Goal: Task Accomplishment & Management: Manage account settings

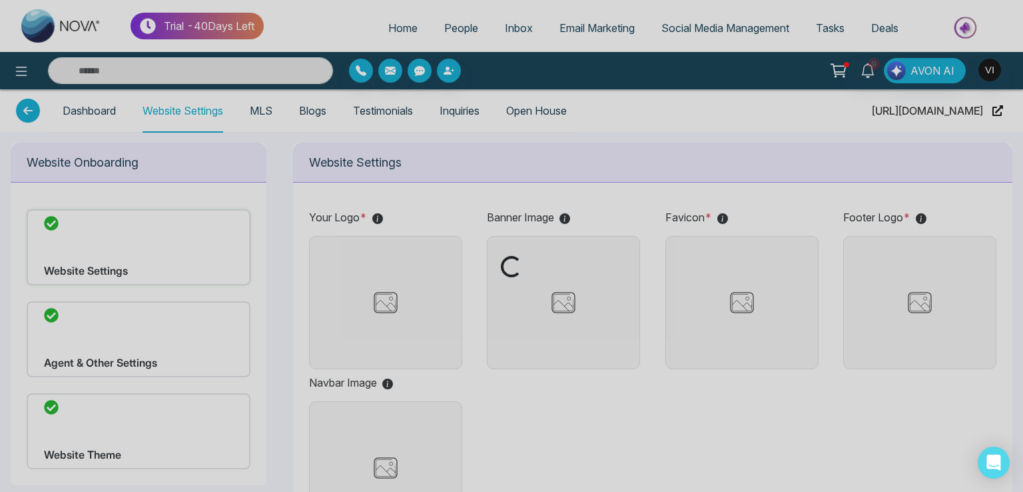
type input "**********"
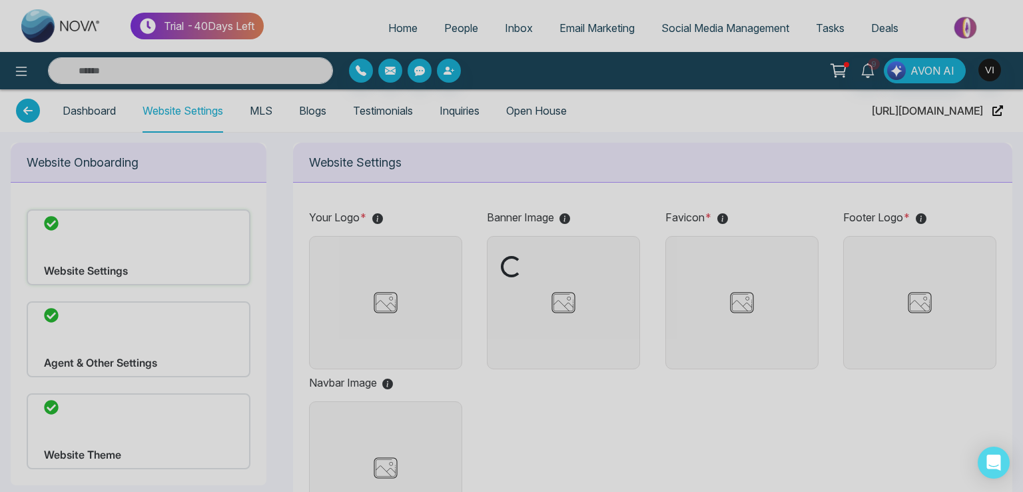
type input "**********"
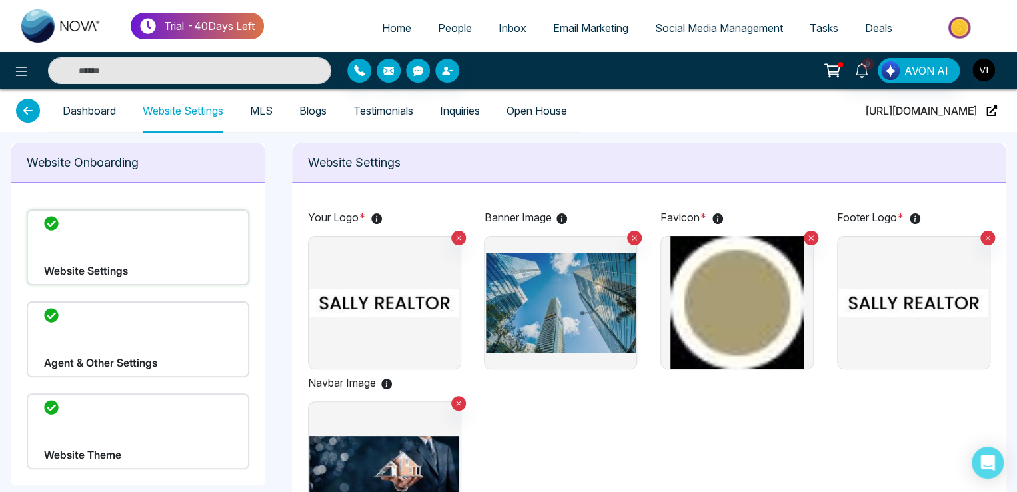
click at [984, 72] on img "button" at bounding box center [983, 70] width 23 height 23
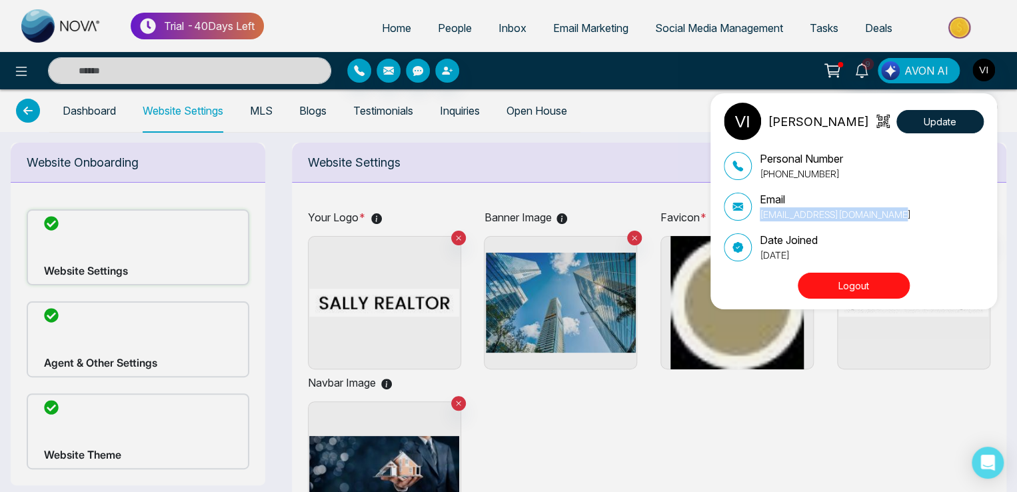
drag, startPoint x: 760, startPoint y: 214, endPoint x: 901, endPoint y: 217, distance: 141.3
click at [901, 217] on div "Email vijay+theme2@mmnovatech.com" at bounding box center [854, 206] width 260 height 30
copy p "vijay+theme2@mmnovatech.com"
click at [389, 28] on div "Viay Update Personal Number +918975542824 Email vijay+theme2@mmnovatech.com Dat…" at bounding box center [508, 246] width 1017 height 492
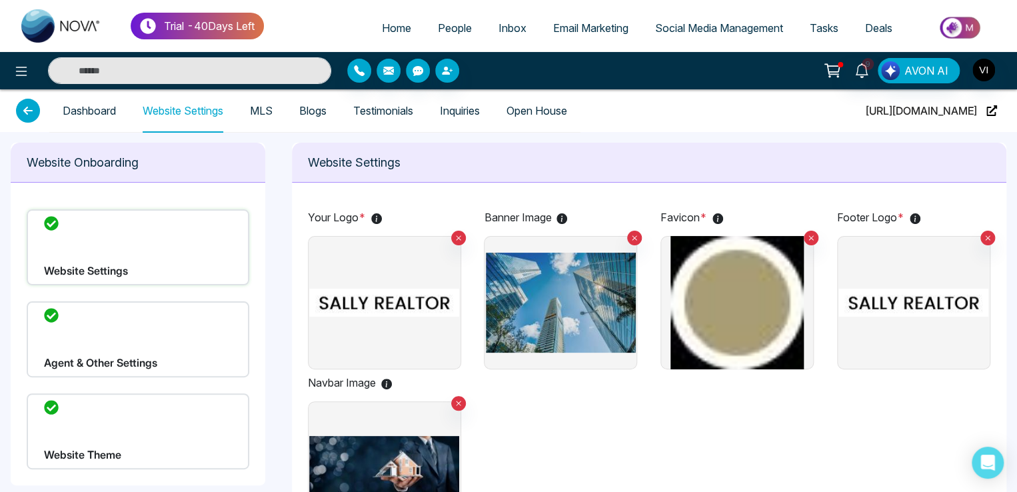
click at [438, 30] on span "People" at bounding box center [455, 27] width 34 height 13
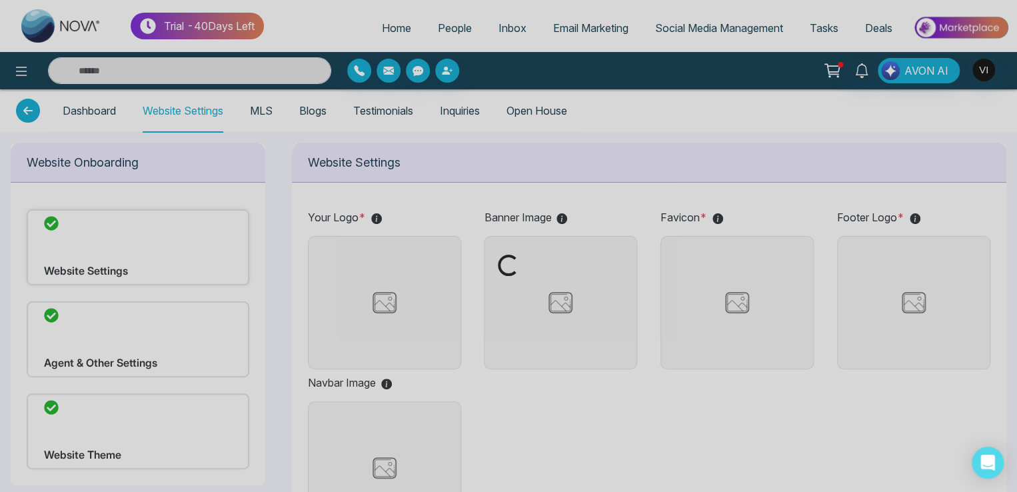
type input "**********"
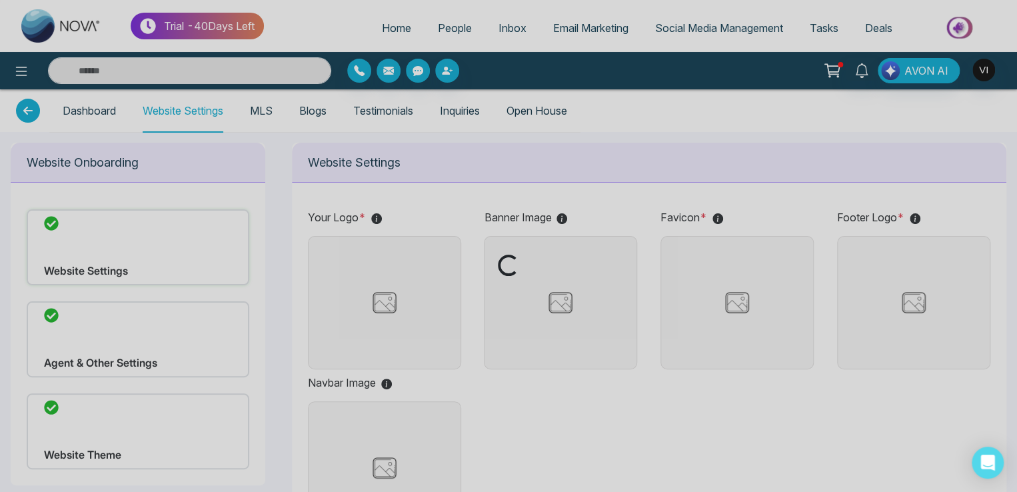
type input "**********"
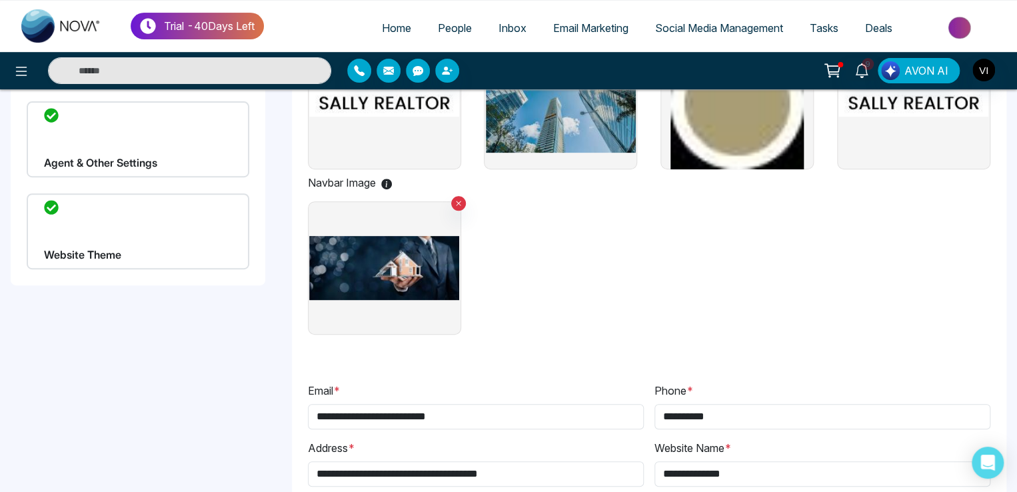
click at [133, 231] on div "Website Theme" at bounding box center [138, 231] width 223 height 76
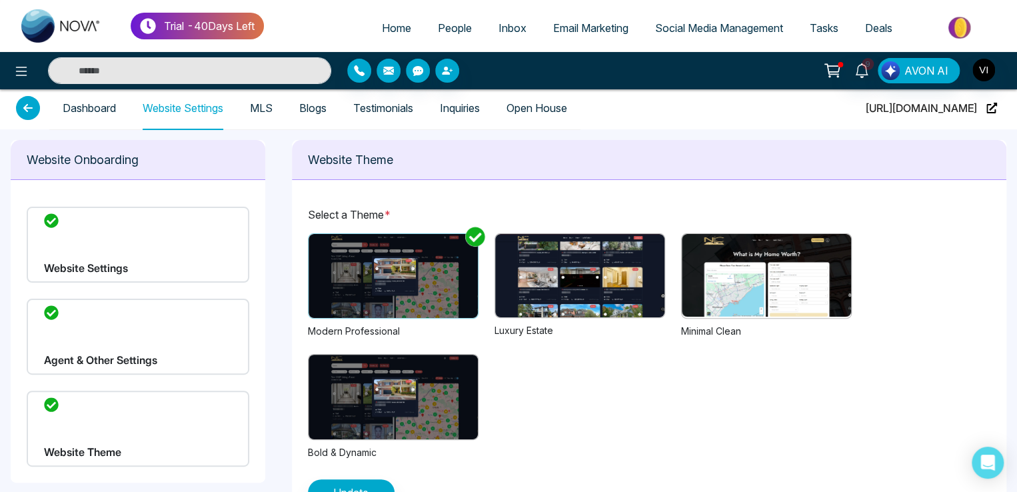
scroll to position [43, 0]
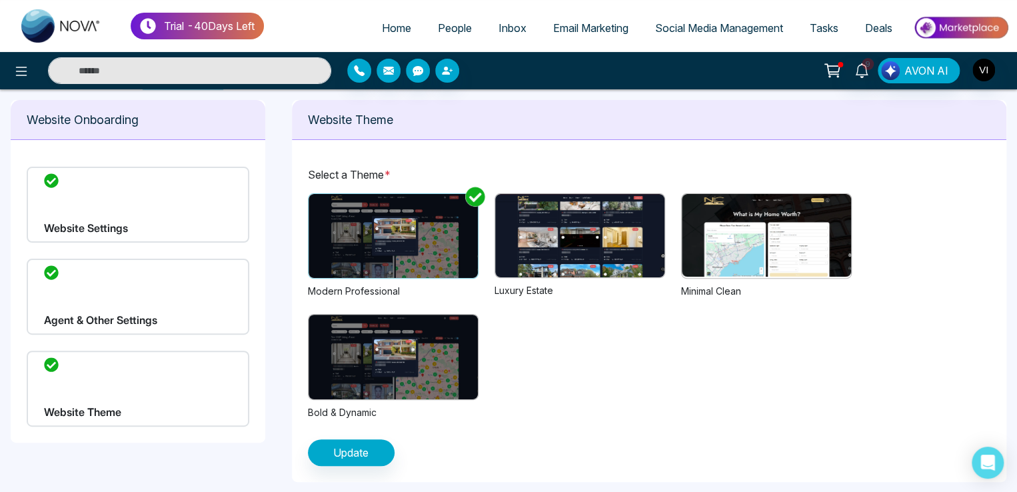
click at [561, 229] on img at bounding box center [579, 235] width 169 height 83
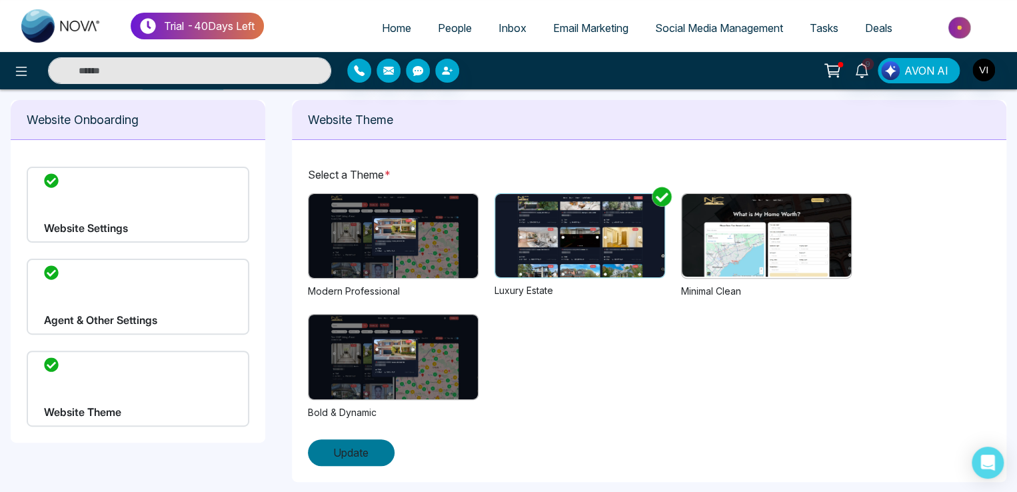
click at [346, 456] on span "Update" at bounding box center [350, 452] width 35 height 16
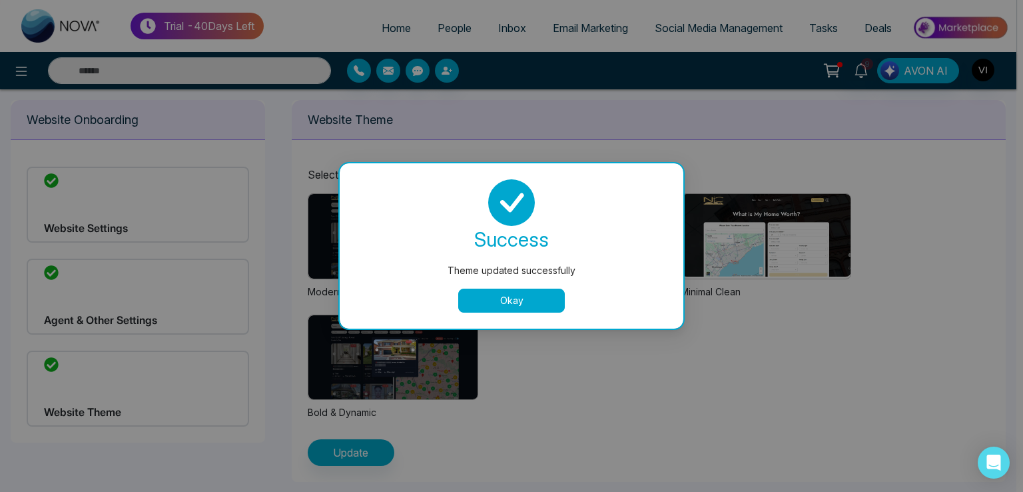
click at [509, 300] on button "Okay" at bounding box center [511, 300] width 107 height 24
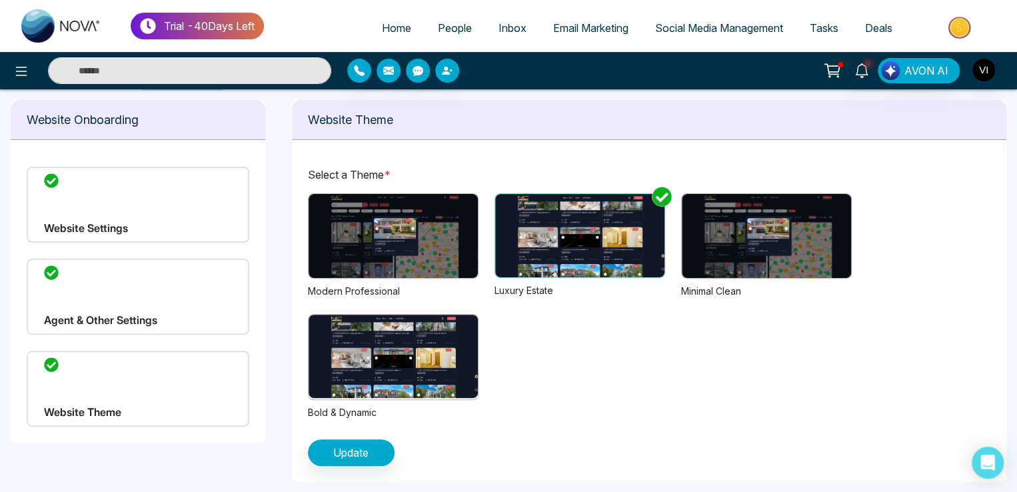
click at [757, 253] on img at bounding box center [766, 236] width 169 height 84
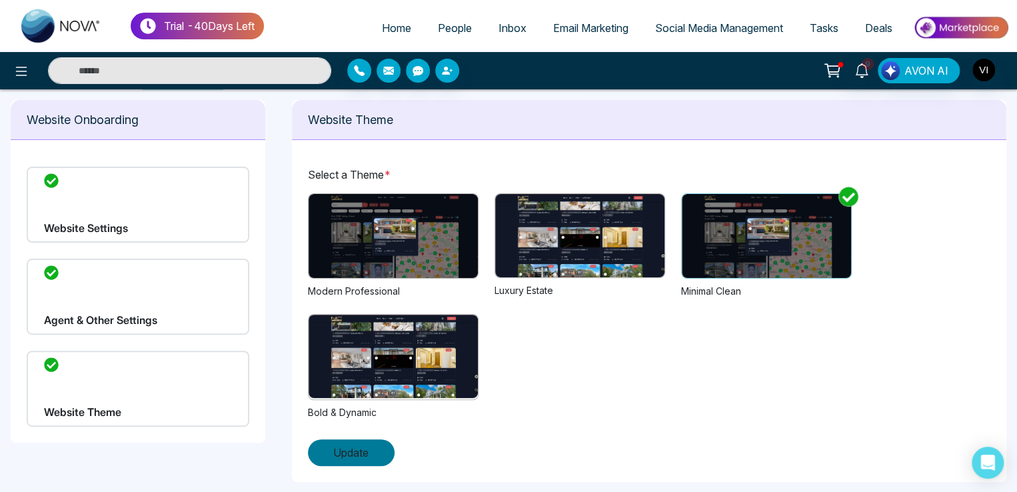
click at [386, 448] on button "Update" at bounding box center [351, 452] width 87 height 27
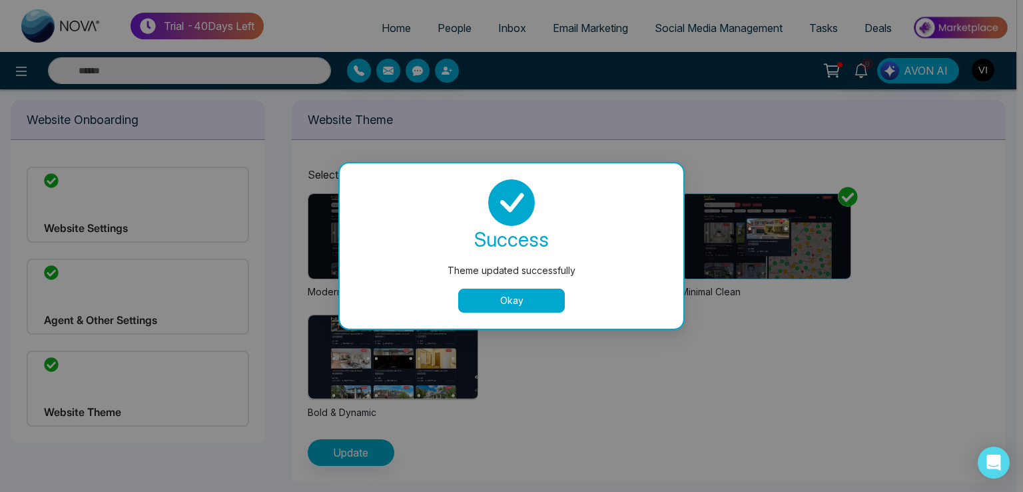
click at [500, 304] on button "Okay" at bounding box center [511, 300] width 107 height 24
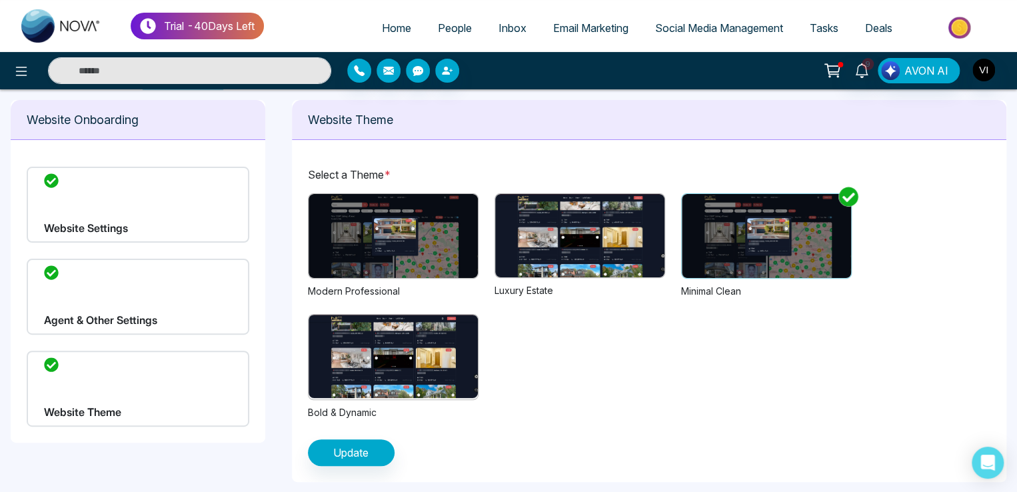
click at [560, 206] on img at bounding box center [579, 235] width 169 height 83
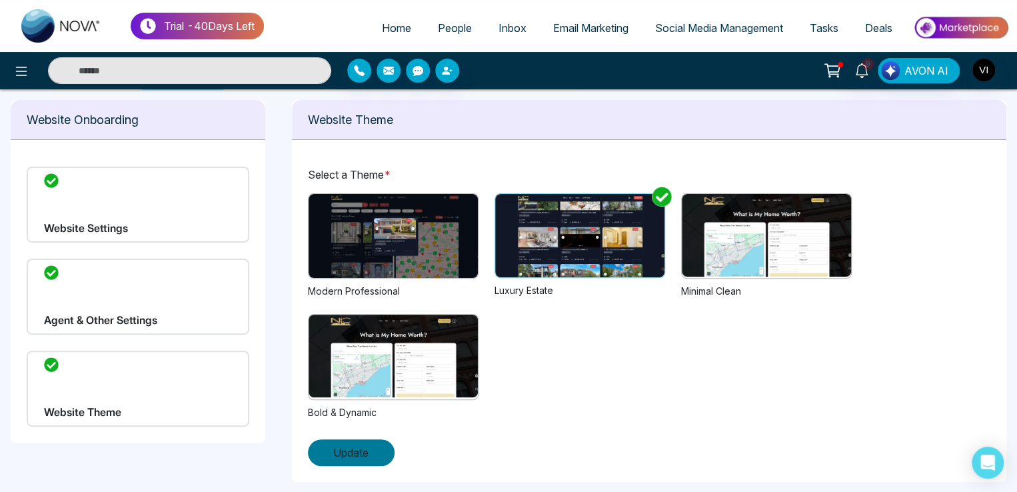
click at [354, 462] on button "Update" at bounding box center [351, 452] width 87 height 27
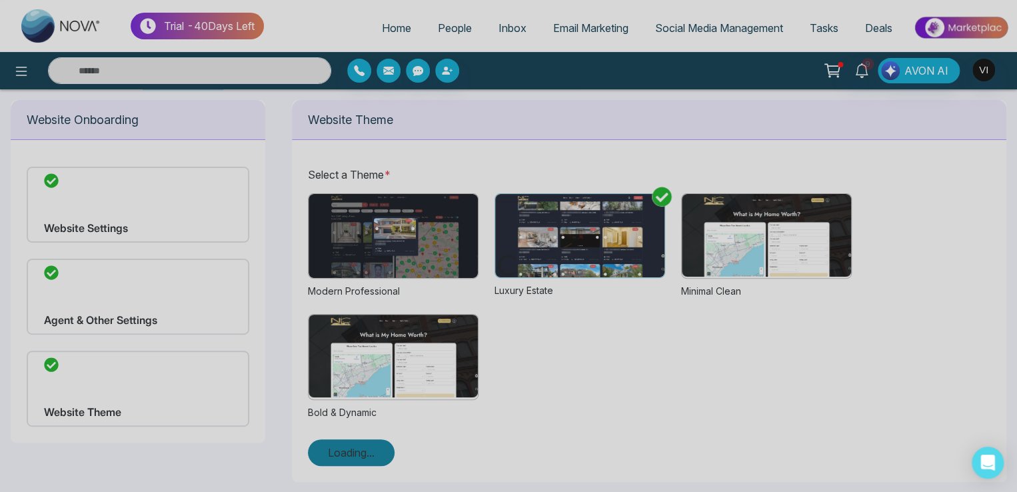
scroll to position [0, 0]
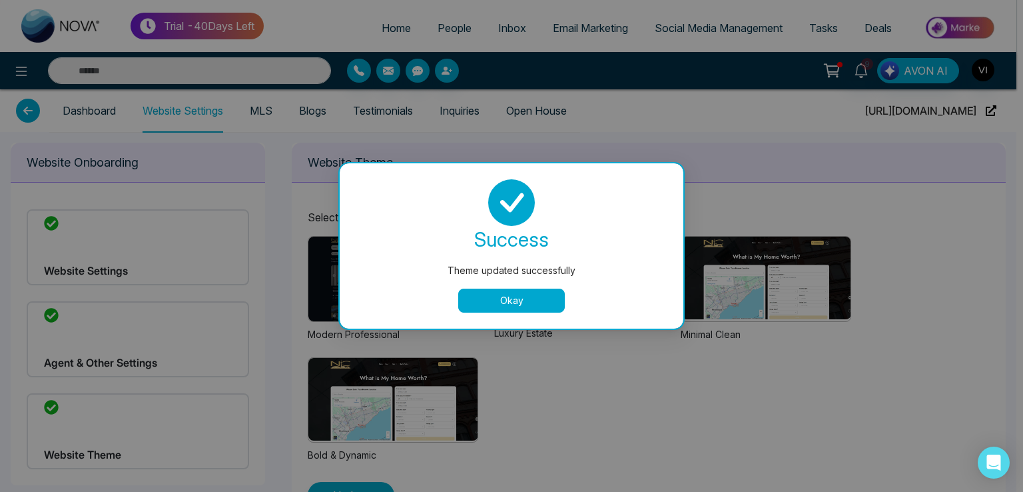
click at [487, 308] on button "Okay" at bounding box center [511, 300] width 107 height 24
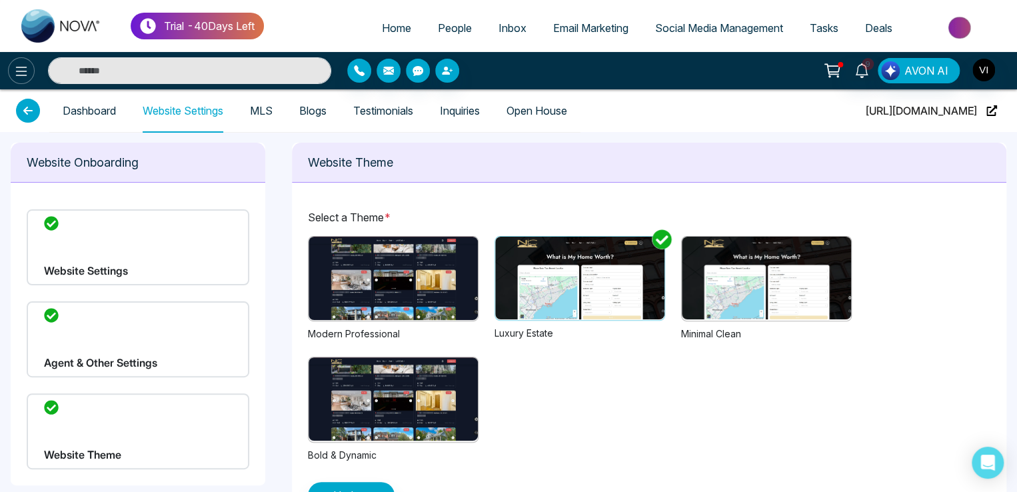
click at [26, 61] on button at bounding box center [21, 70] width 27 height 27
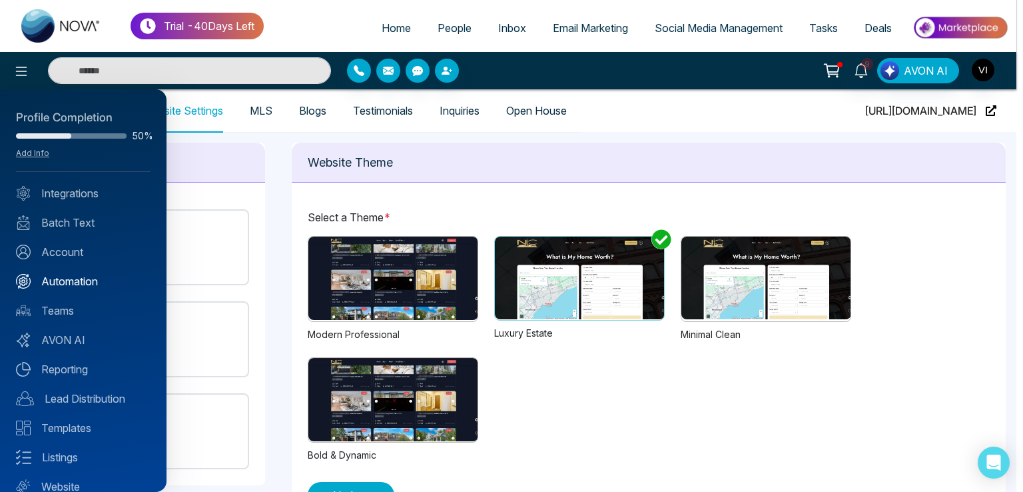
click at [75, 283] on link "Automation" at bounding box center [83, 281] width 135 height 16
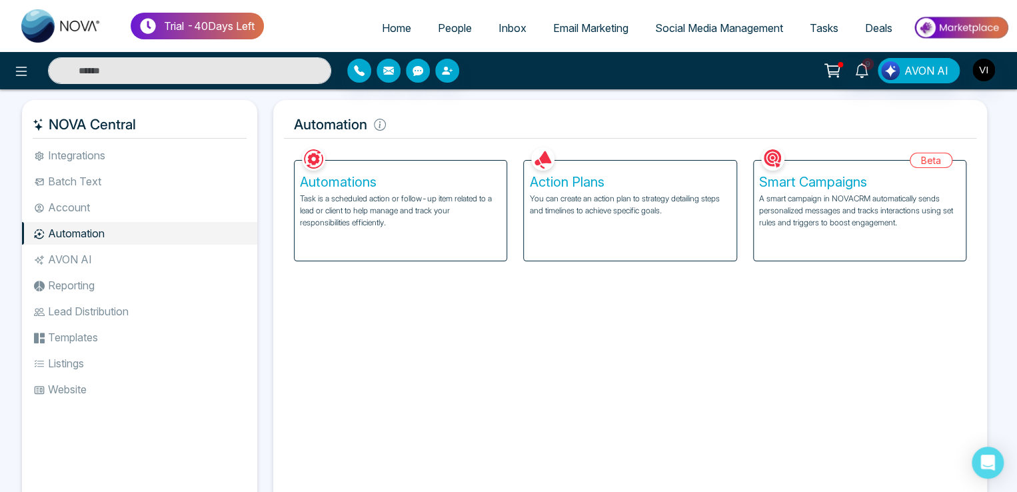
click at [403, 218] on p "Task is a scheduled action or follow-up item related to a lead or client to hel…" at bounding box center [400, 211] width 201 height 36
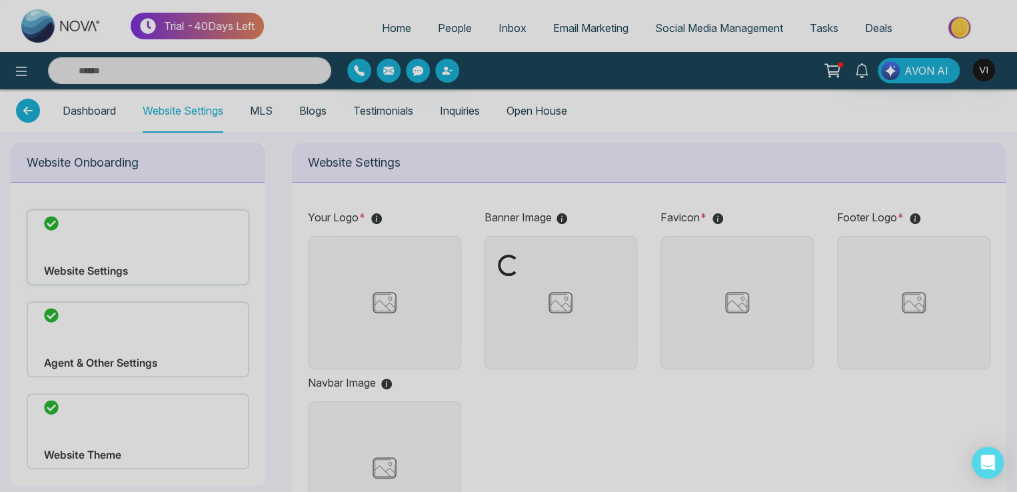
type input "**********"
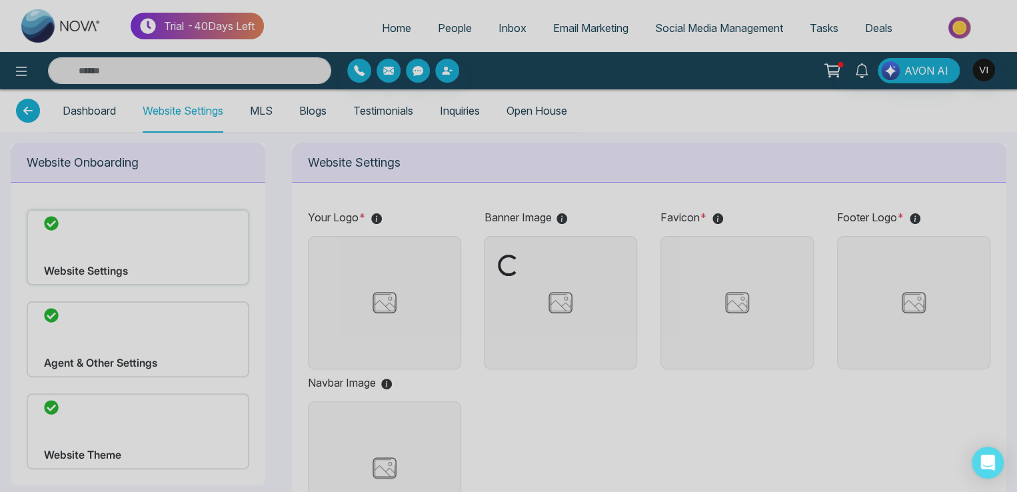
type input "**********"
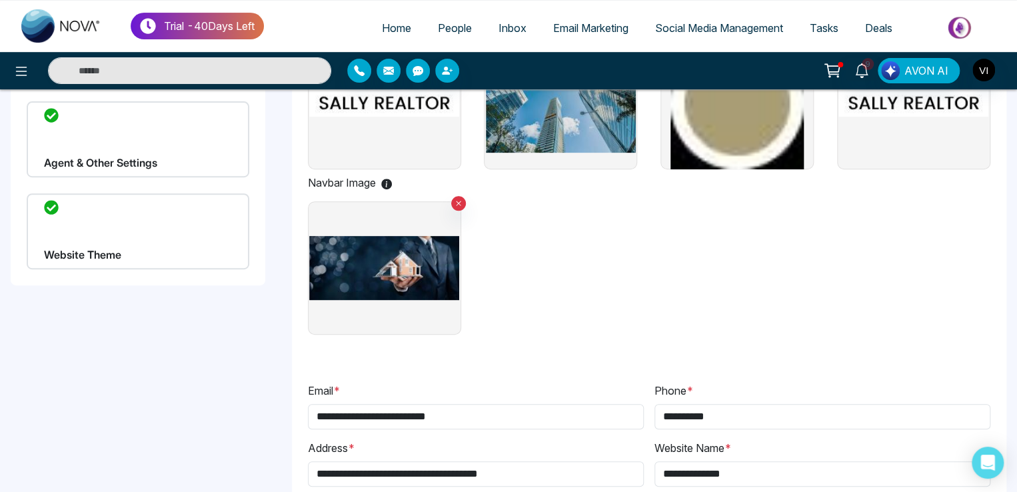
click at [160, 225] on div "Website Theme" at bounding box center [138, 231] width 223 height 76
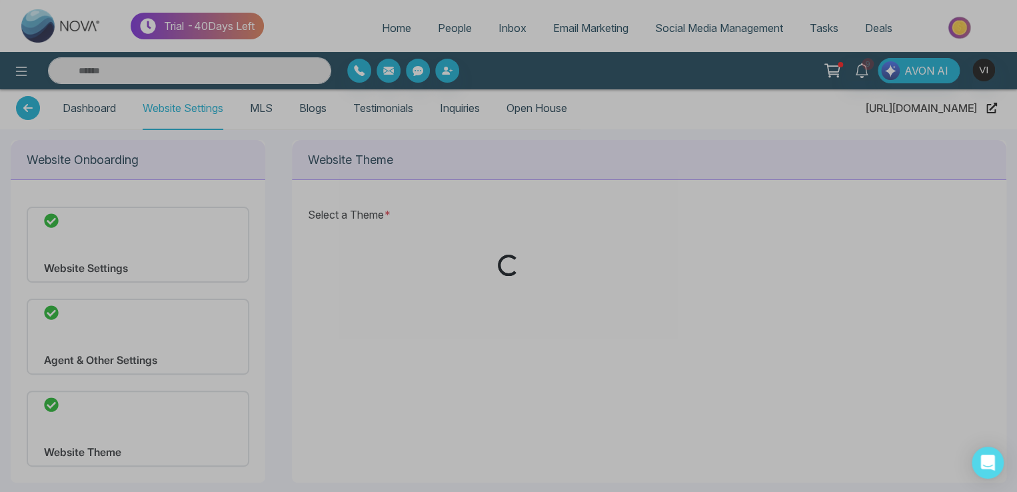
scroll to position [43, 0]
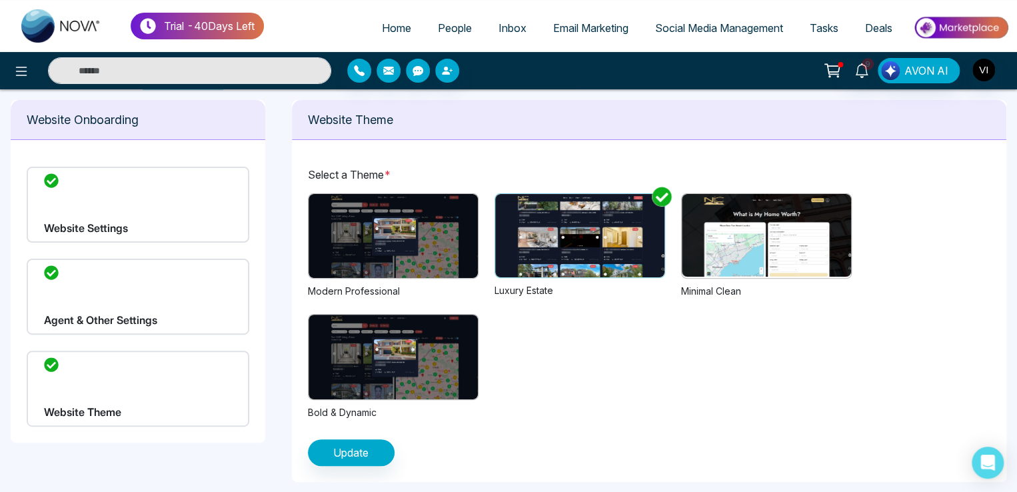
click at [380, 238] on img at bounding box center [392, 236] width 169 height 84
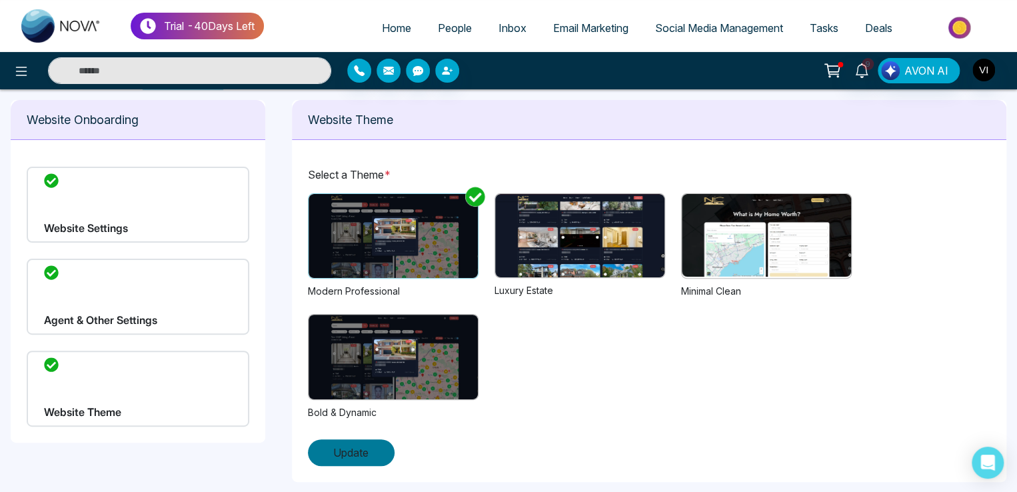
click at [358, 444] on span "Update" at bounding box center [350, 452] width 35 height 16
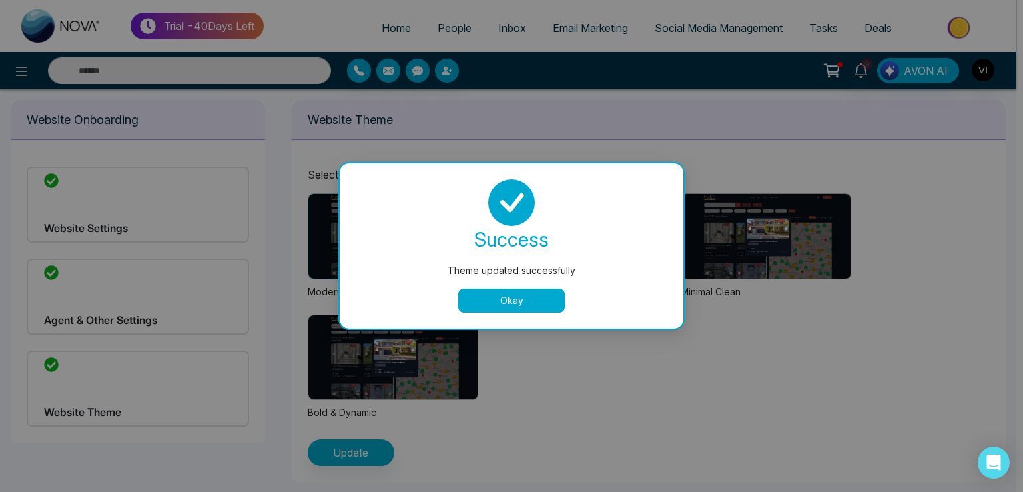
click at [512, 296] on button "Okay" at bounding box center [511, 300] width 107 height 24
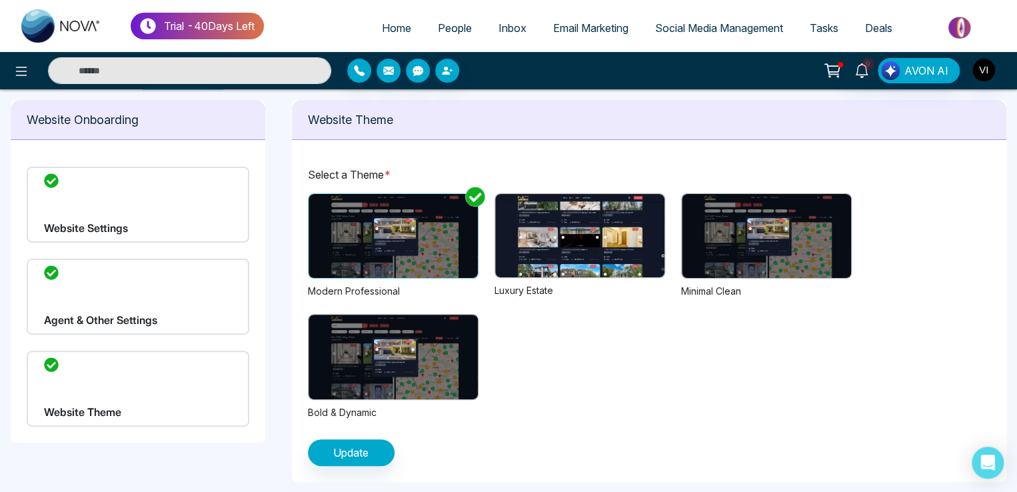
click at [560, 255] on img at bounding box center [579, 235] width 169 height 83
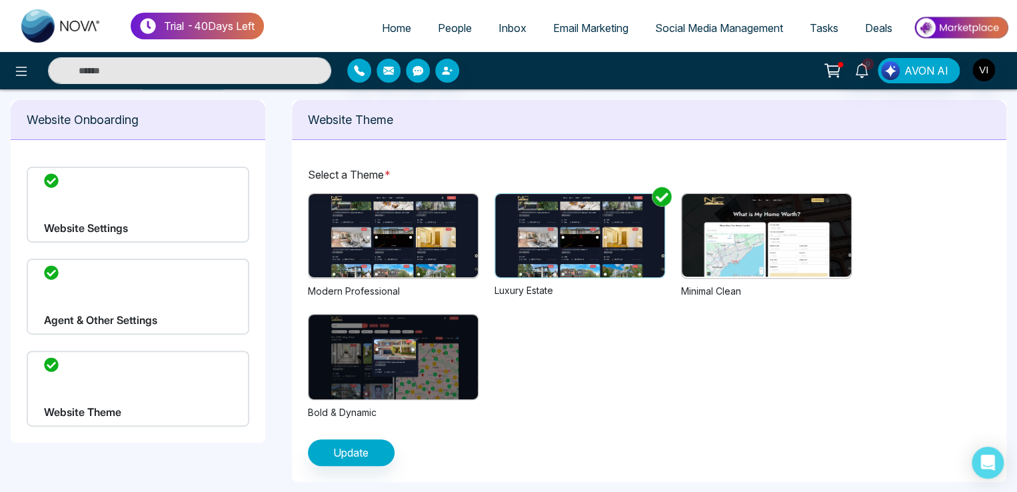
click at [370, 435] on div "Select a Theme * Previous Next 1 2 3 Modern Professional Previous Next 1 2 3 Lu…" at bounding box center [649, 316] width 683 height 299
click at [366, 454] on span "Update" at bounding box center [350, 452] width 35 height 16
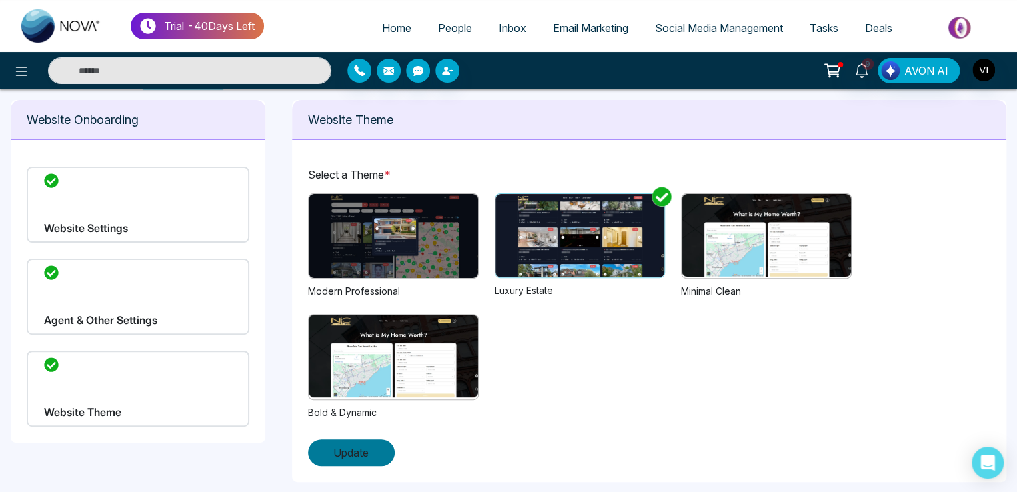
click at [334, 458] on span "Update" at bounding box center [350, 452] width 35 height 16
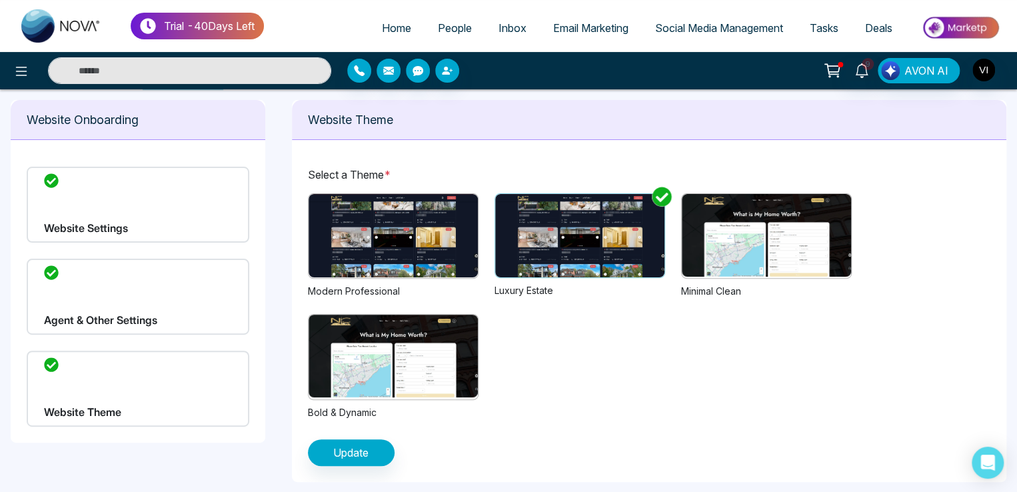
click at [397, 216] on img at bounding box center [392, 235] width 169 height 83
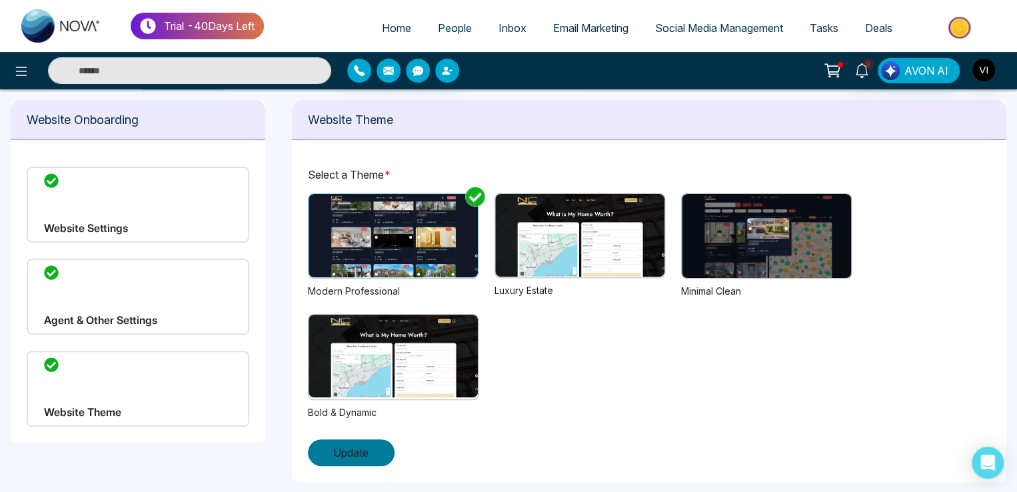
click at [342, 452] on span "Update" at bounding box center [350, 452] width 35 height 16
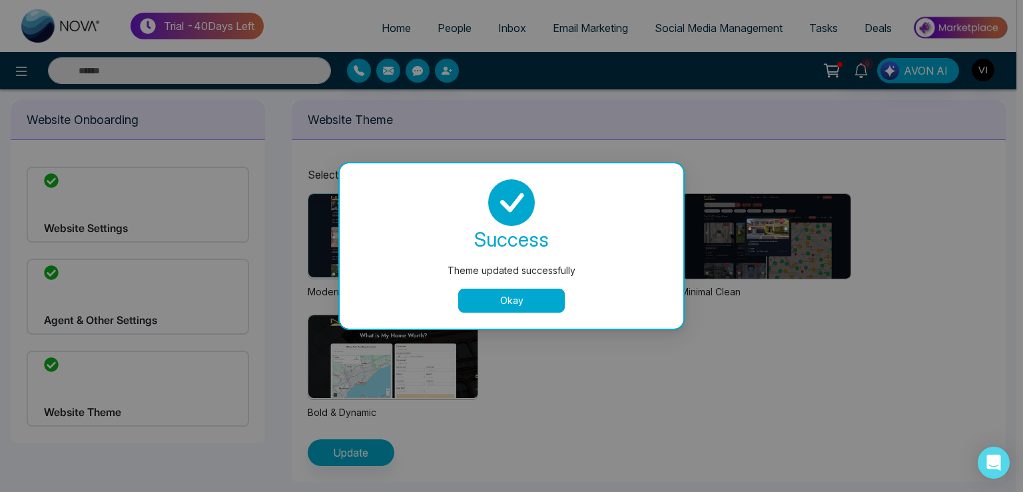
click at [504, 304] on button "Okay" at bounding box center [511, 300] width 107 height 24
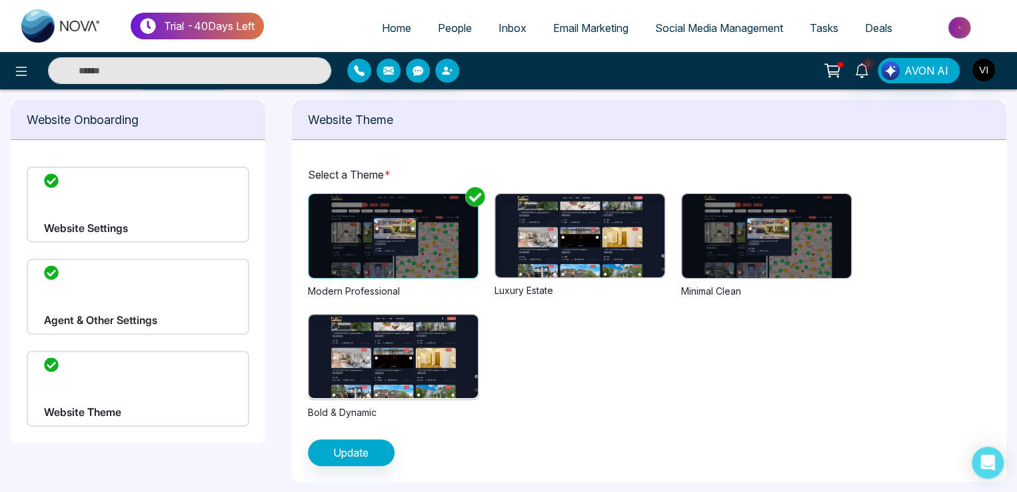
click at [566, 225] on img at bounding box center [579, 235] width 169 height 83
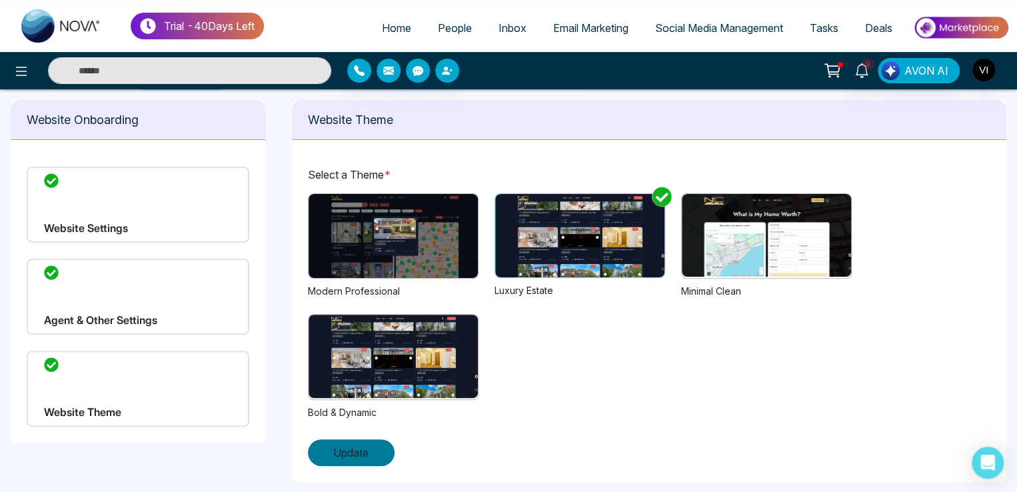
click at [334, 454] on span "Update" at bounding box center [350, 452] width 35 height 16
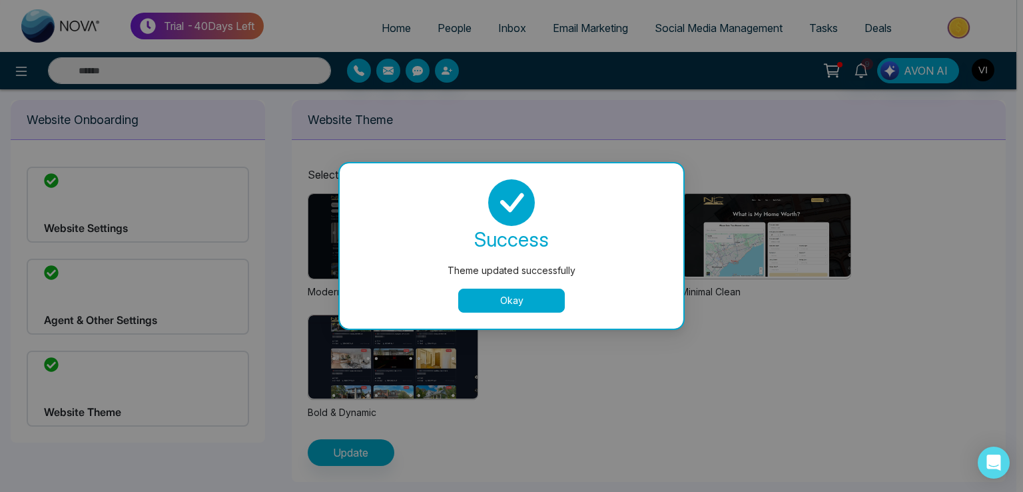
click at [490, 296] on button "Okay" at bounding box center [511, 300] width 107 height 24
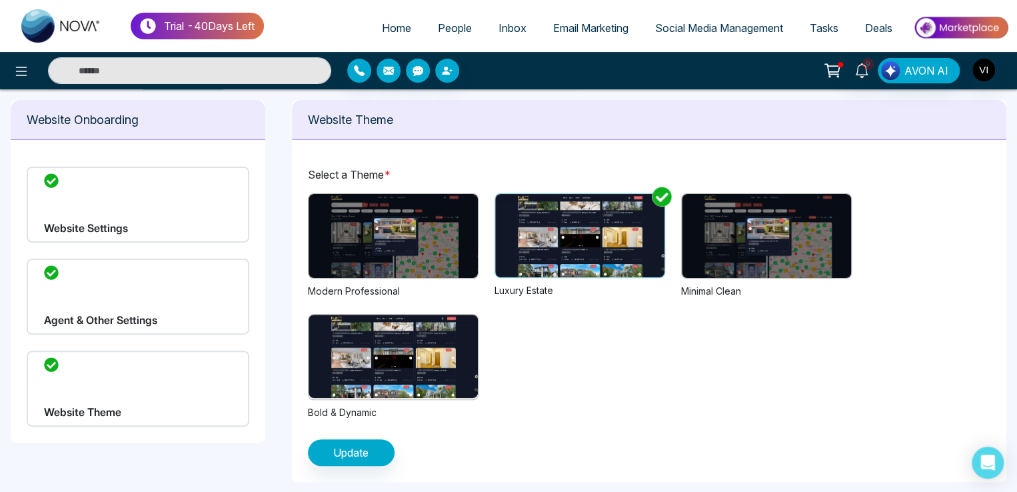
click at [438, 30] on span "People" at bounding box center [455, 27] width 34 height 13
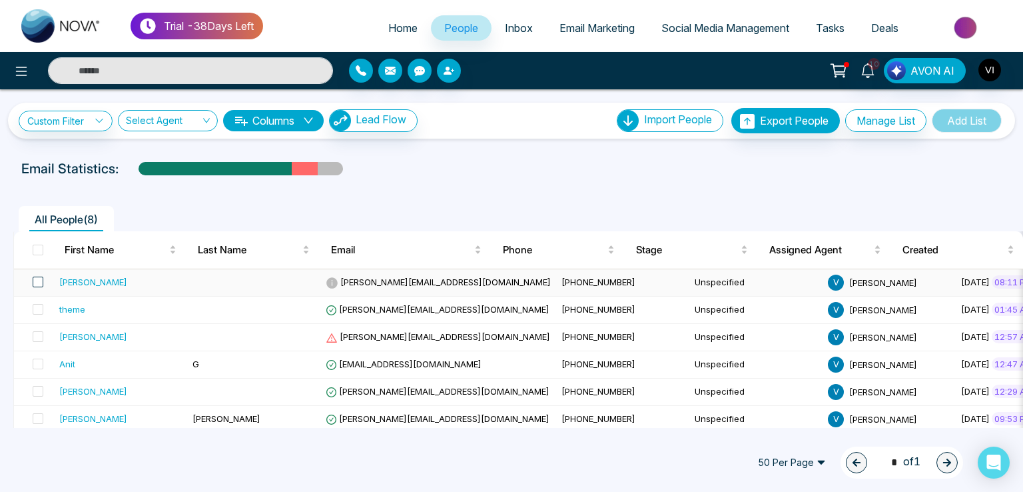
click at [37, 281] on span at bounding box center [38, 282] width 11 height 11
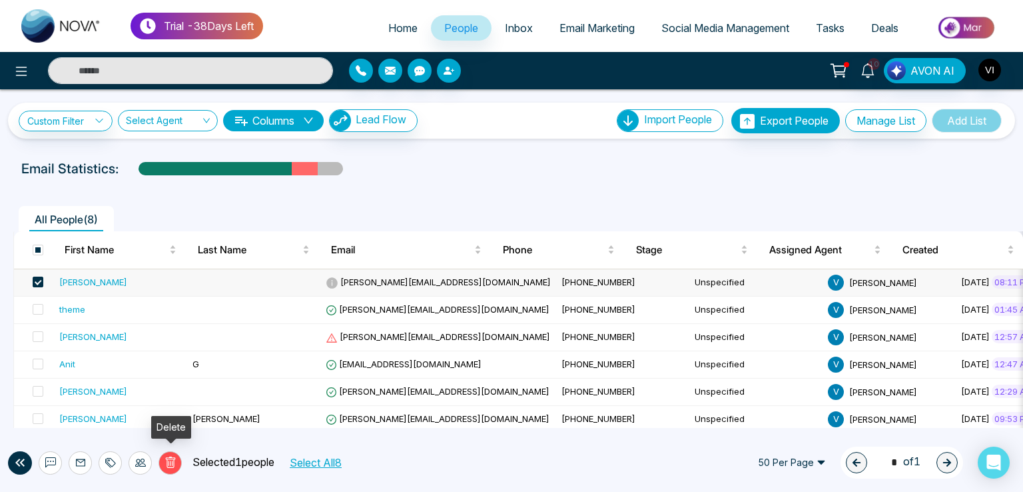
click at [169, 466] on icon at bounding box center [171, 462] width 12 height 12
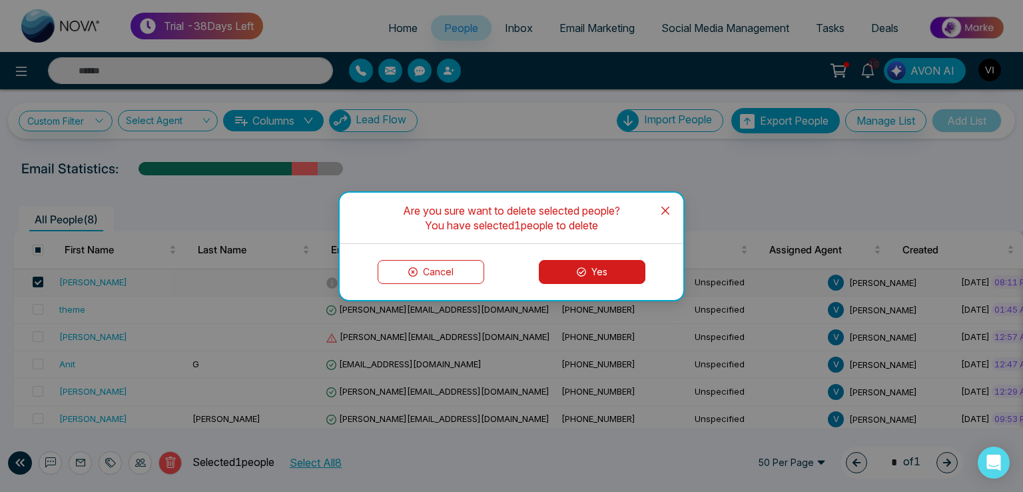
click at [589, 266] on button "Yes" at bounding box center [592, 272] width 107 height 24
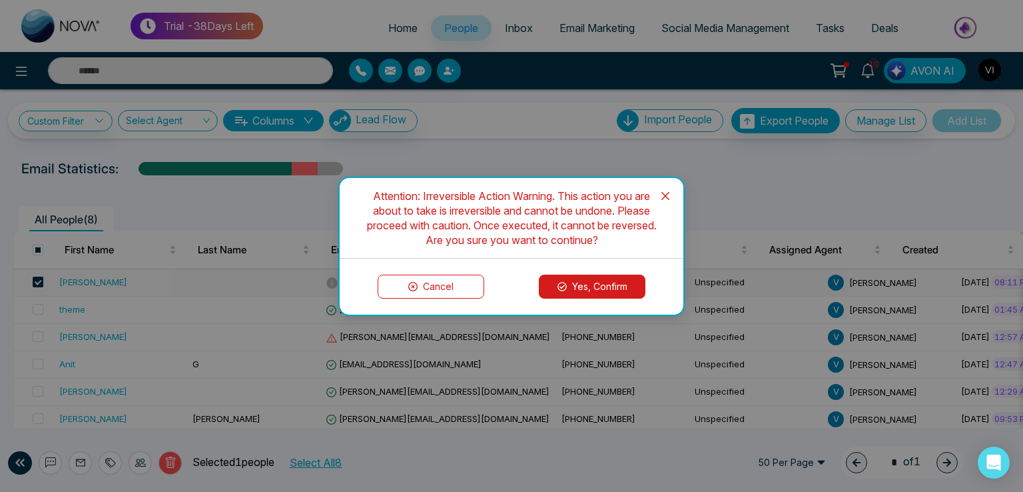
click at [588, 286] on button "Yes, Confirm" at bounding box center [592, 287] width 107 height 24
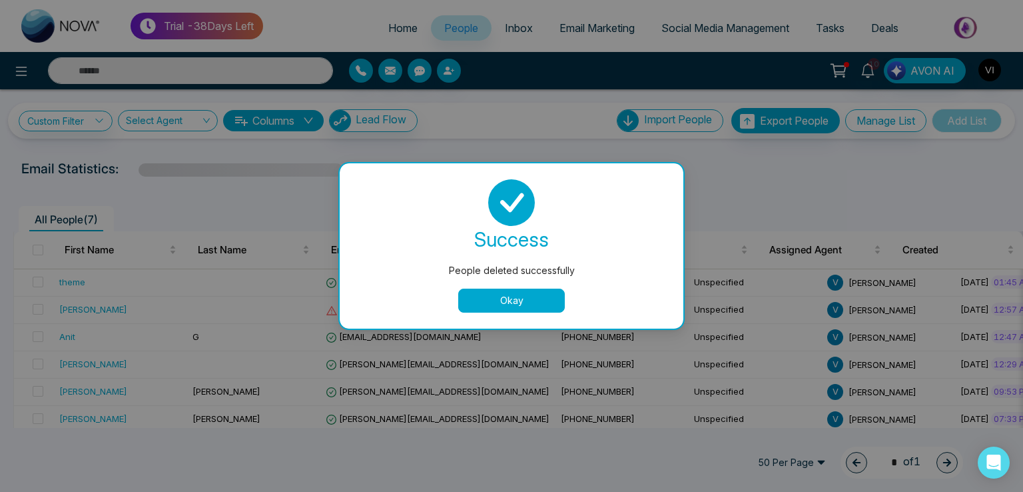
click at [494, 296] on button "Okay" at bounding box center [511, 300] width 107 height 24
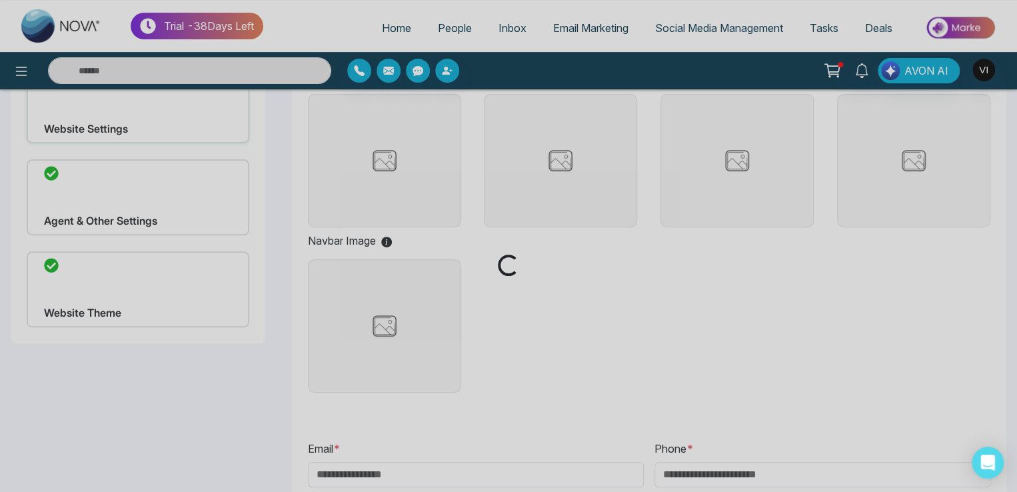
scroll to position [200, 0]
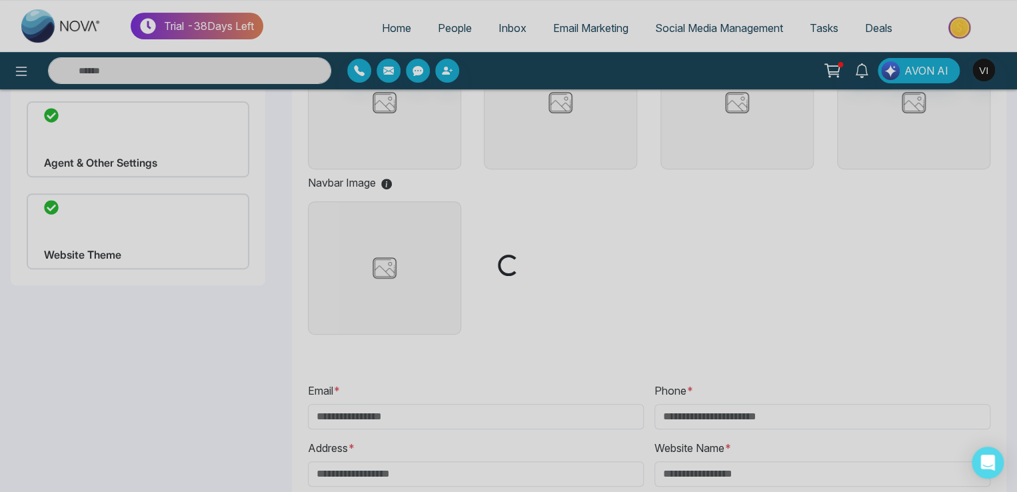
type input "**********"
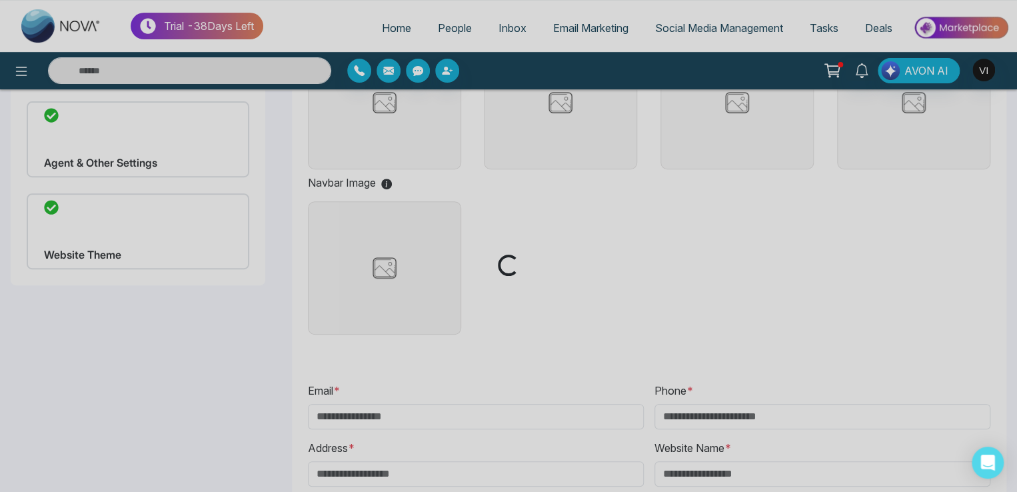
type input "**********"
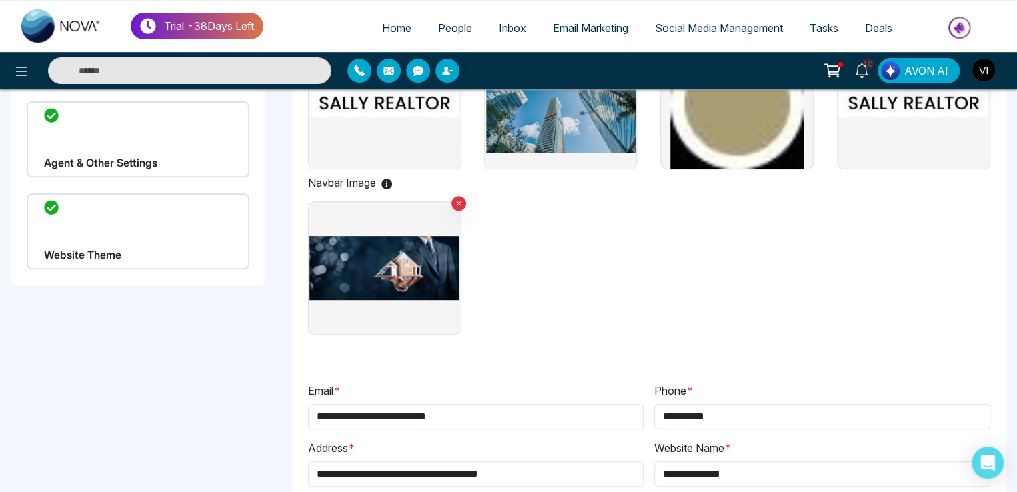
click at [139, 241] on div "Website Theme" at bounding box center [138, 231] width 223 height 76
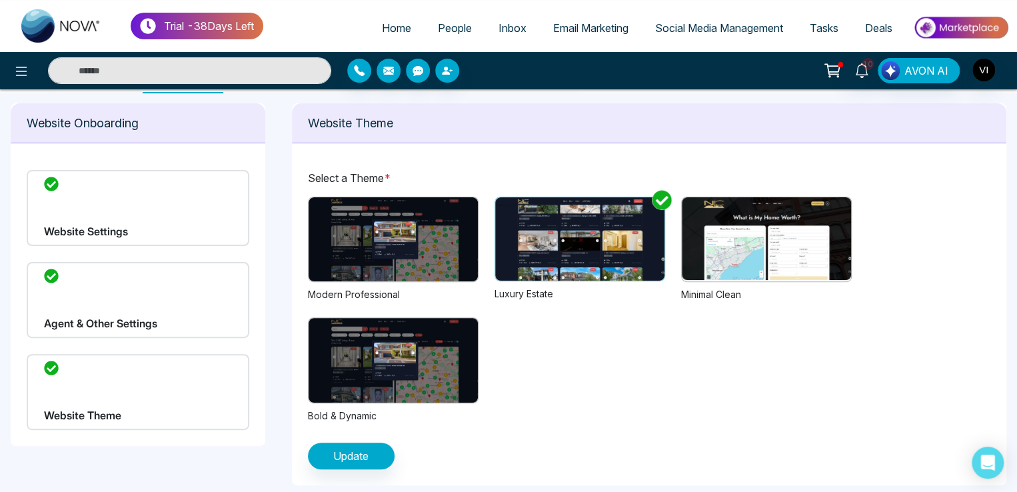
scroll to position [43, 0]
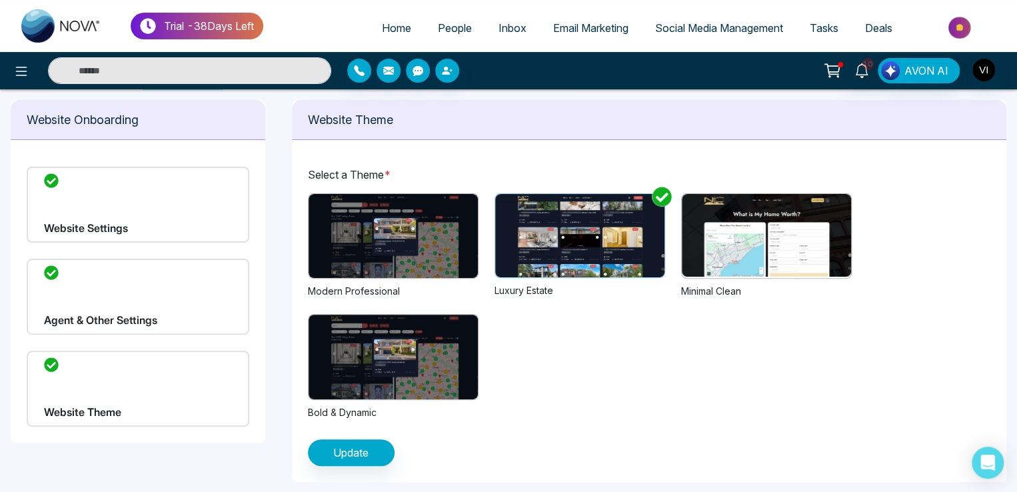
click at [734, 227] on img at bounding box center [766, 235] width 169 height 83
click at [350, 446] on span "Update" at bounding box center [350, 452] width 35 height 16
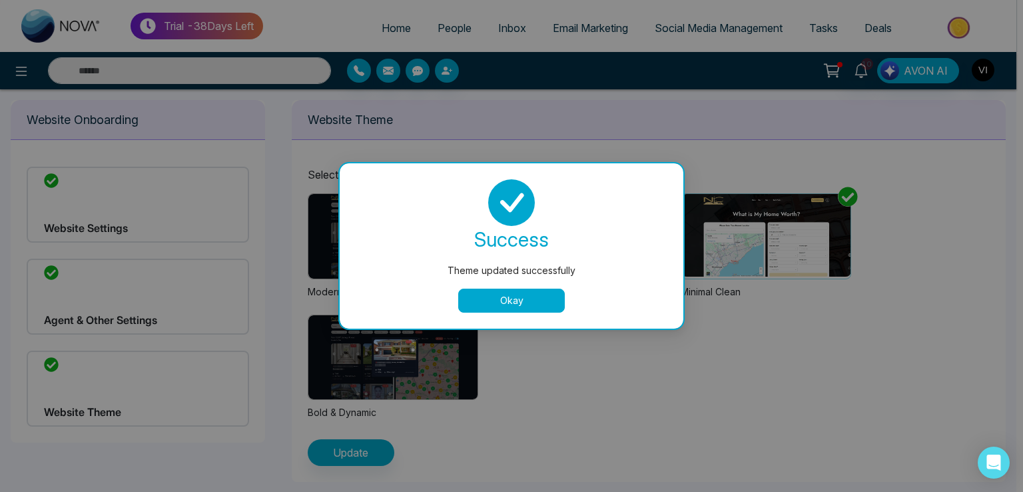
click at [506, 310] on button "Okay" at bounding box center [511, 300] width 107 height 24
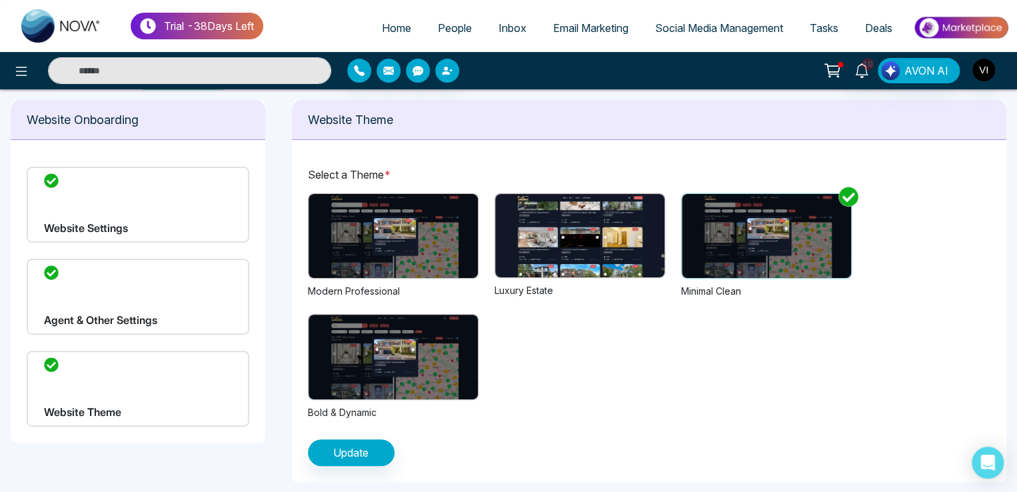
click at [426, 238] on img at bounding box center [392, 236] width 169 height 84
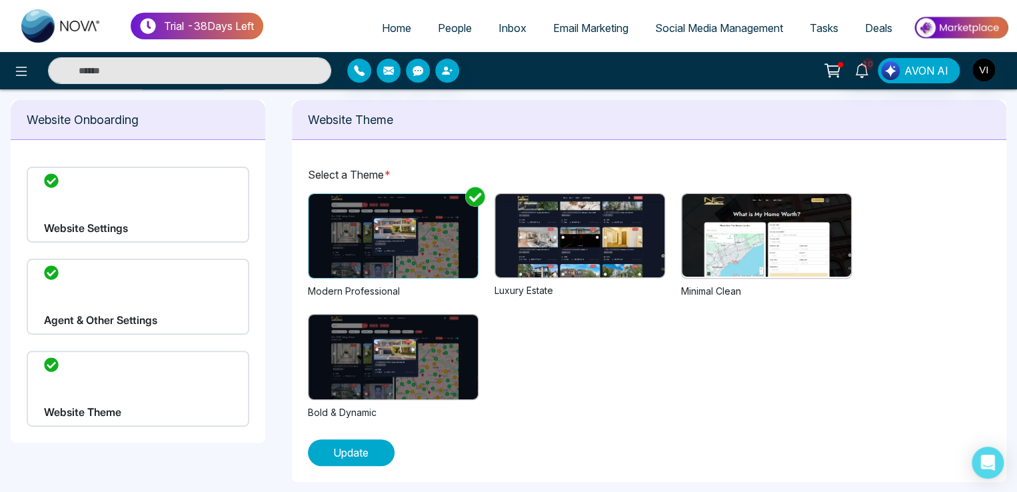
click at [352, 464] on button "Update" at bounding box center [351, 452] width 87 height 27
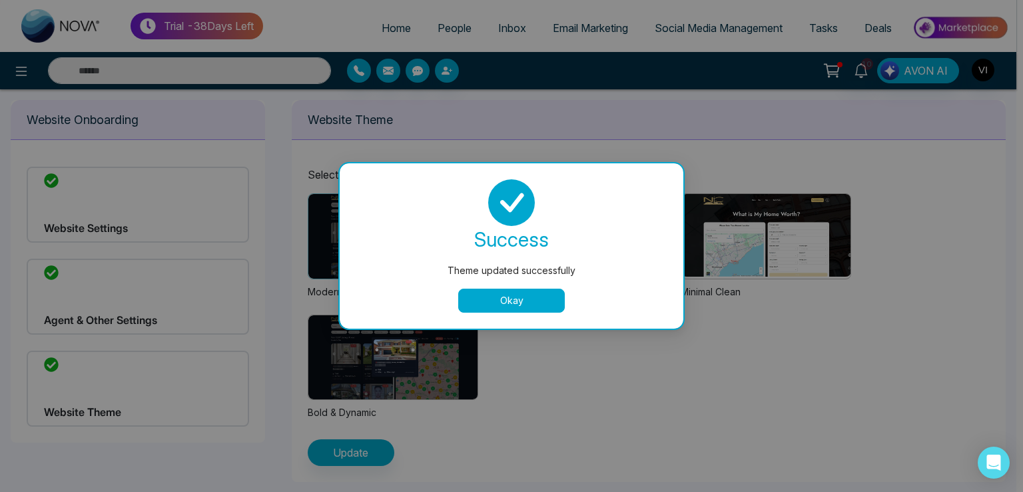
click at [493, 291] on button "Okay" at bounding box center [511, 300] width 107 height 24
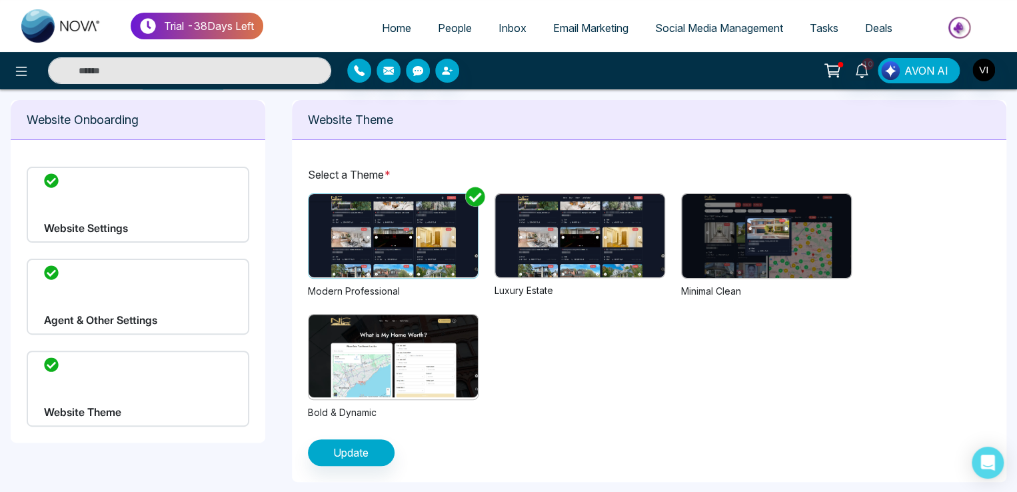
click at [576, 225] on div at bounding box center [749, 235] width 1185 height 83
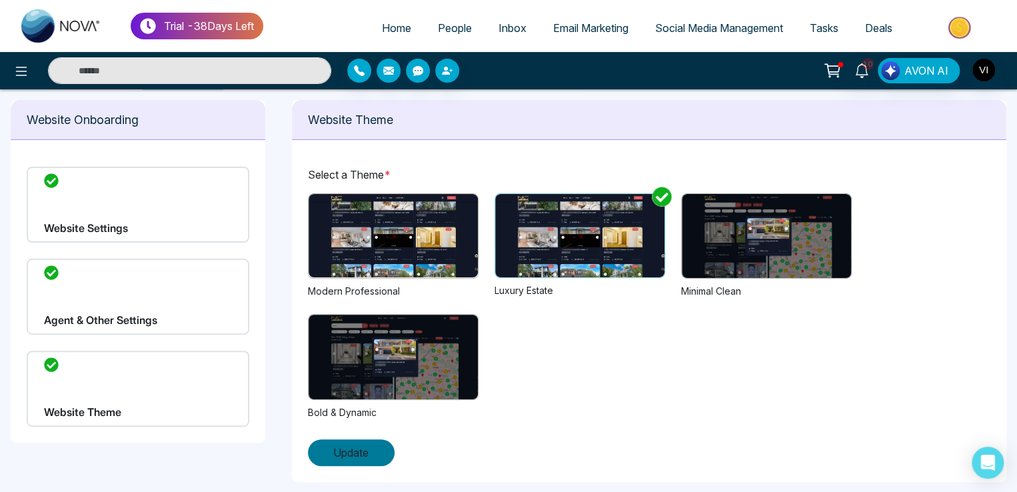
click at [360, 451] on span "Update" at bounding box center [350, 452] width 35 height 16
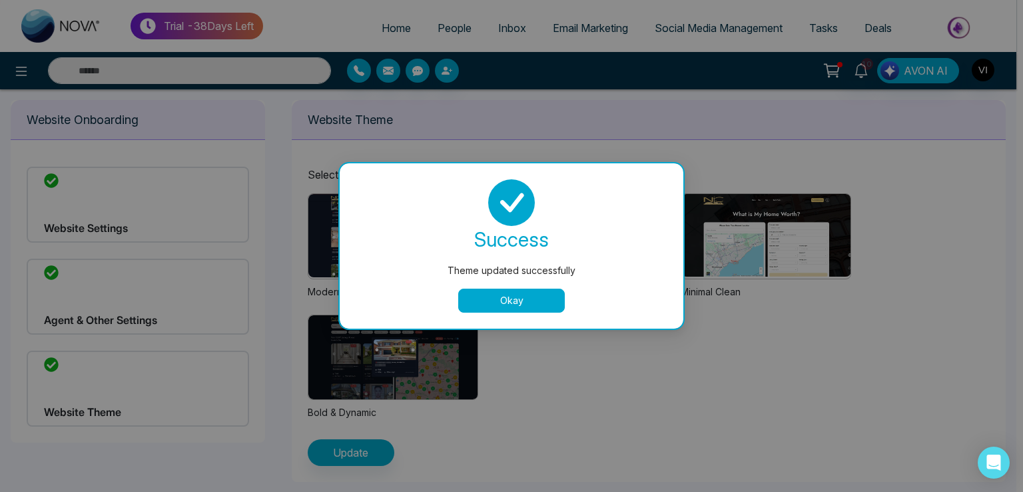
click at [503, 298] on button "Okay" at bounding box center [511, 300] width 107 height 24
